Goal: Task Accomplishment & Management: Use online tool/utility

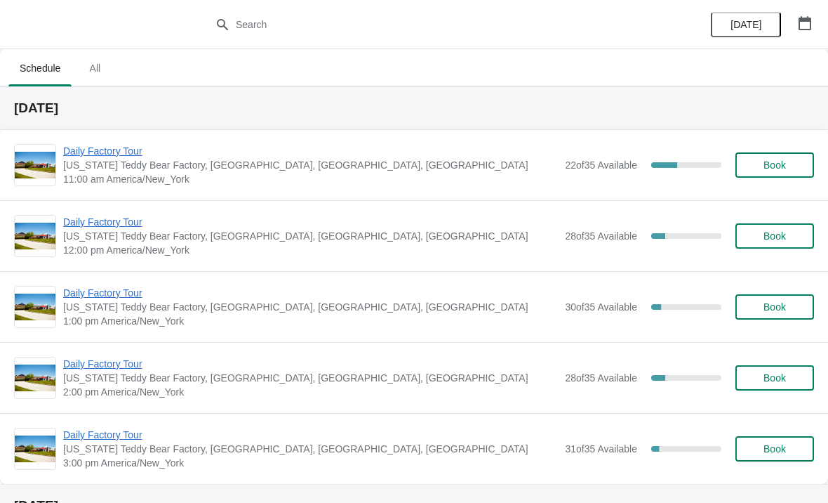
click at [113, 147] on span "Daily Factory Tour" at bounding box center [310, 151] width 495 height 14
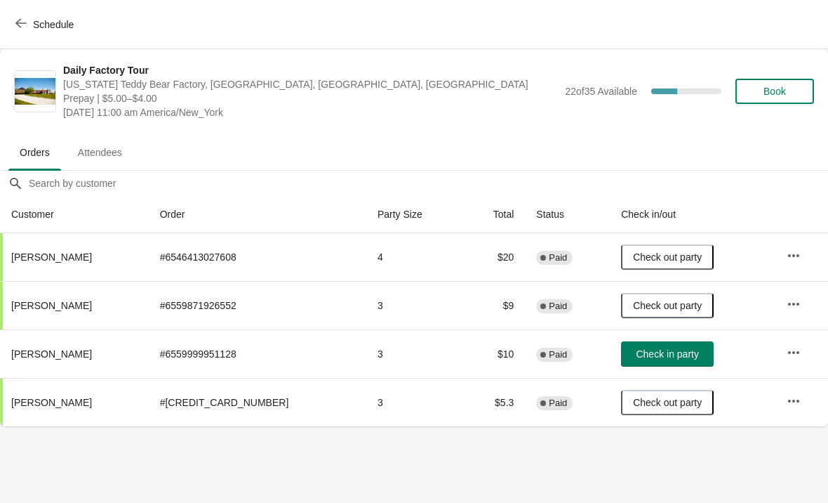
click at [806, 340] on td at bounding box center [802, 353] width 53 height 48
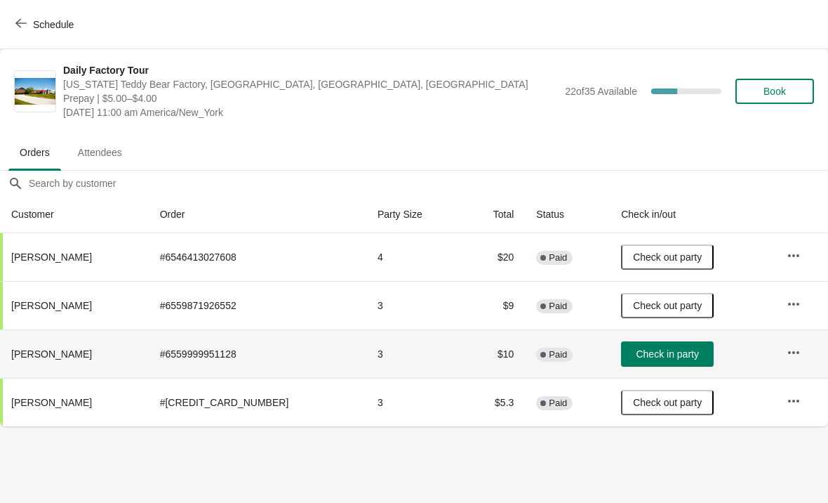
click at [781, 351] on button "button" at bounding box center [793, 352] width 25 height 25
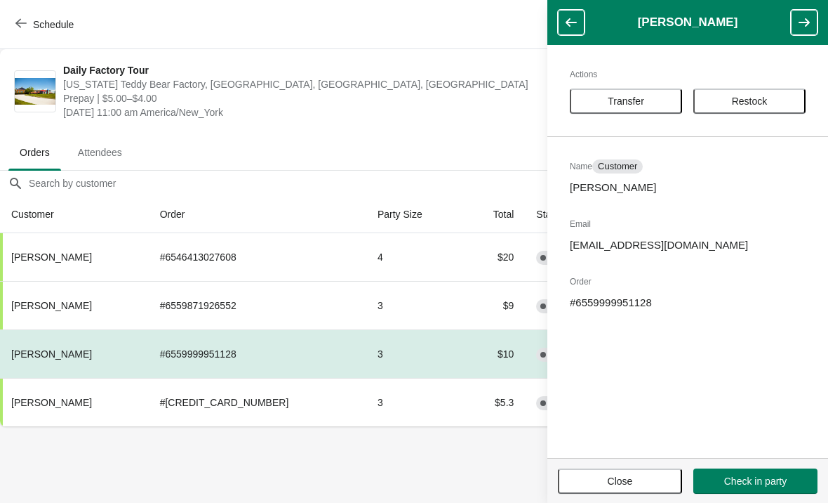
click at [642, 98] on span "Transfer" at bounding box center [626, 100] width 37 height 11
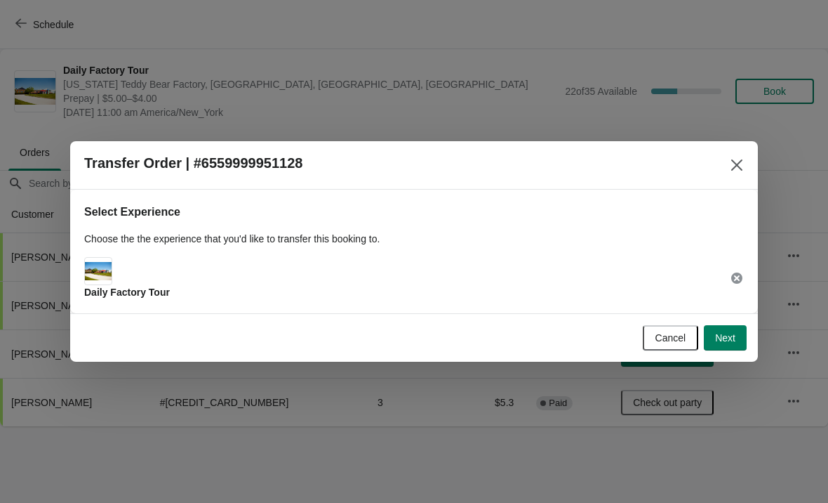
click at [729, 332] on span "Next" at bounding box center [725, 337] width 20 height 11
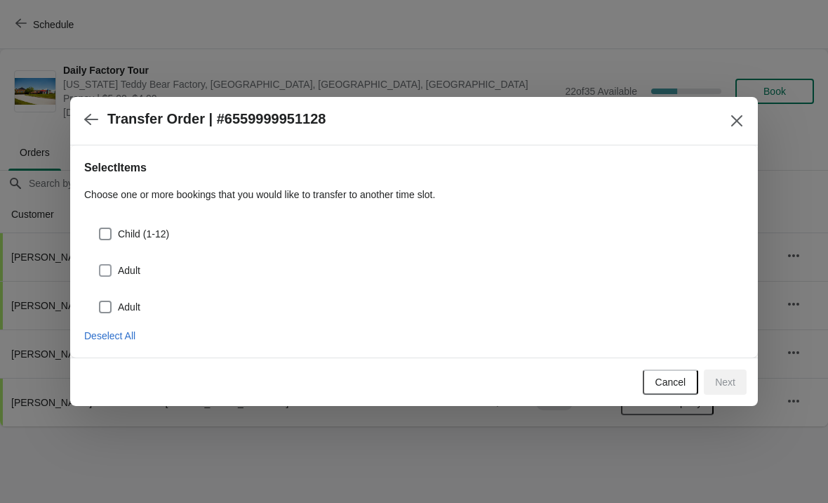
click at [114, 261] on label "Adult" at bounding box center [119, 270] width 42 height 20
click at [100, 264] on input "Adult" at bounding box center [99, 264] width 1 height 1
checkbox input "true"
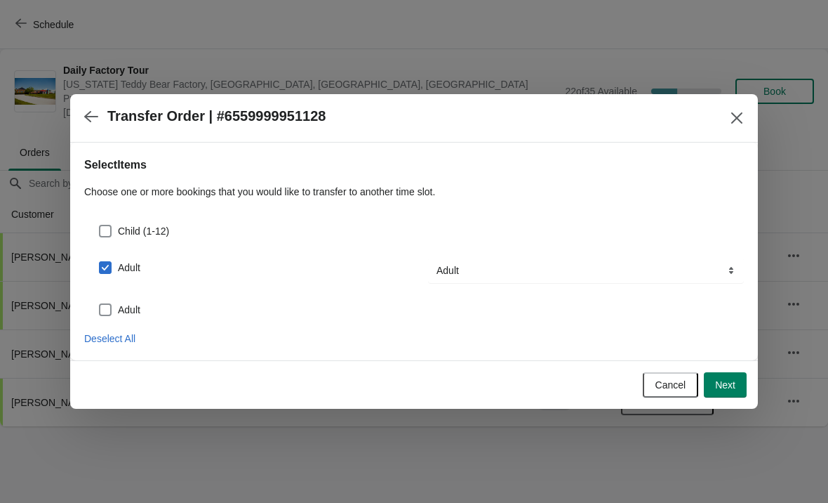
click at [109, 315] on span at bounding box center [105, 309] width 13 height 13
click at [100, 304] on input "Adult" at bounding box center [99, 303] width 1 height 1
checkbox input "true"
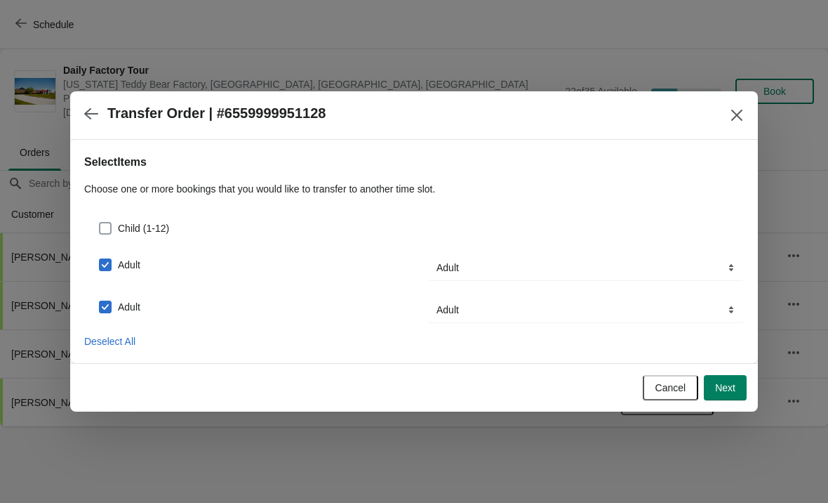
click at [107, 230] on span at bounding box center [105, 228] width 13 height 13
click at [100, 223] on input "Child (1-12)" at bounding box center [99, 222] width 1 height 1
checkbox input "true"
select select "Child (1-12)"
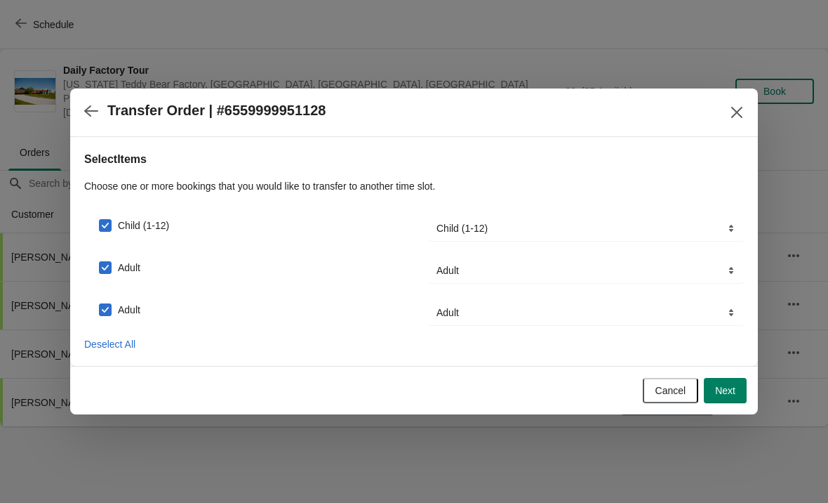
click at [715, 389] on span "Next" at bounding box center [725, 390] width 20 height 11
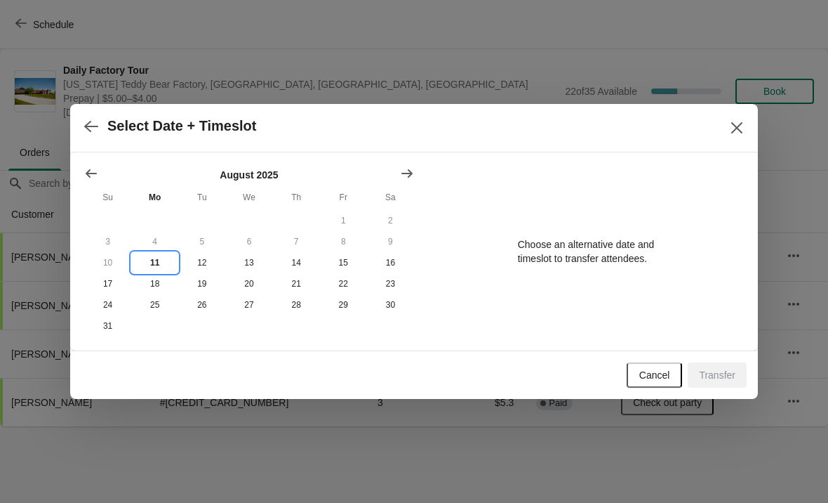
click at [152, 265] on button "11" at bounding box center [154, 262] width 47 height 21
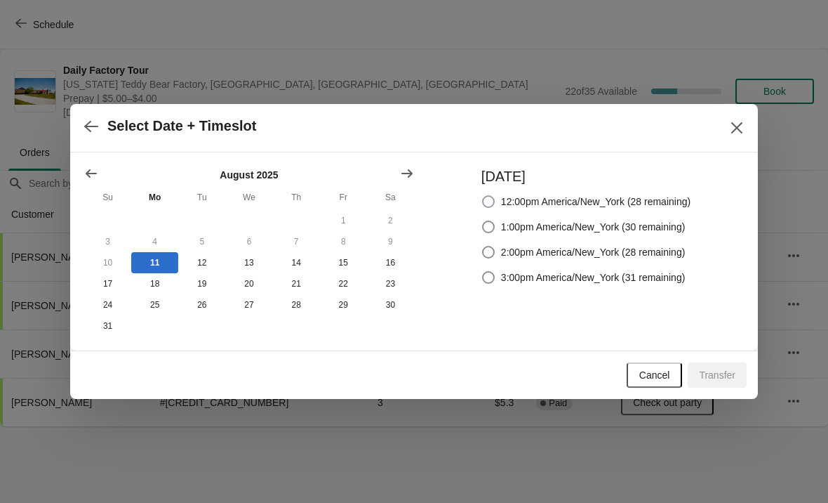
click at [516, 201] on span "12:00pm America/New_York (28 remaining)" at bounding box center [596, 201] width 190 height 14
click at [483, 196] on input "12:00pm America/New_York (28 remaining)" at bounding box center [482, 195] width 1 height 1
radio input "true"
click at [718, 375] on span "Transfer" at bounding box center [717, 374] width 37 height 11
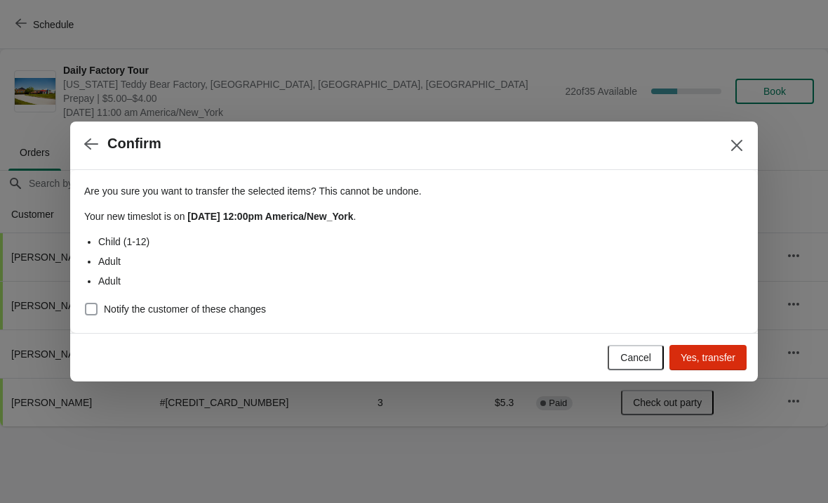
click at [93, 314] on span at bounding box center [91, 309] width 13 height 13
click at [86, 303] on input "Notify the customer of these changes" at bounding box center [85, 303] width 1 height 1
checkbox input "true"
click at [703, 353] on span "Yes, transfer" at bounding box center [708, 357] width 55 height 11
